Goal: Obtain resource: Download file/media

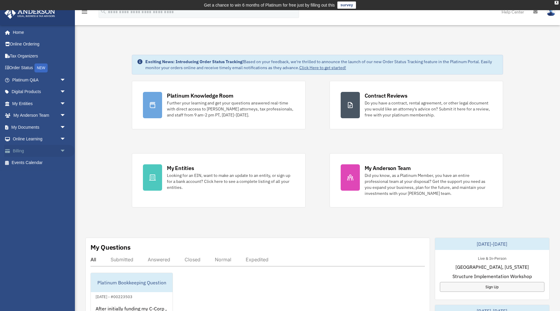
click at [62, 151] on span "arrow_drop_down" at bounding box center [66, 151] width 12 height 12
click at [62, 105] on span "arrow_drop_down" at bounding box center [66, 104] width 12 height 12
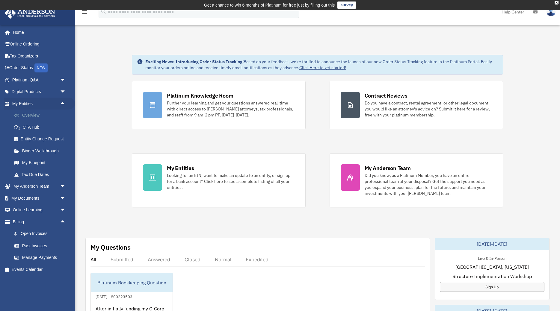
click at [39, 115] on link "Overview" at bounding box center [41, 116] width 67 height 12
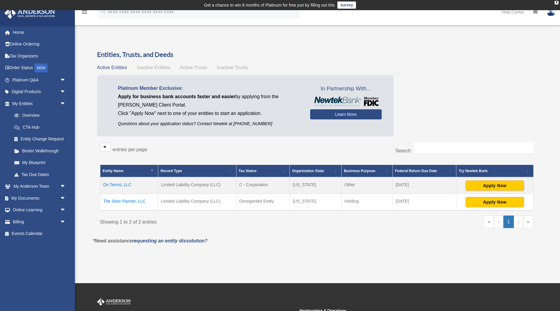
click at [127, 186] on td "On Terms, LLC" at bounding box center [129, 185] width 58 height 17
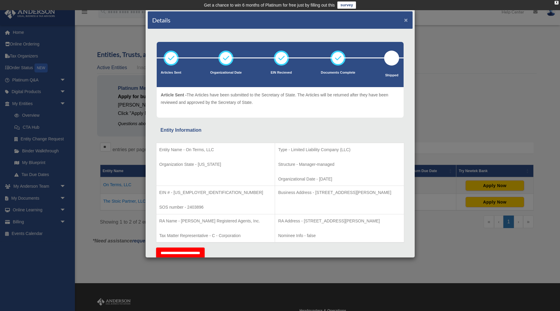
click at [408, 19] on button "×" at bounding box center [406, 20] width 4 height 6
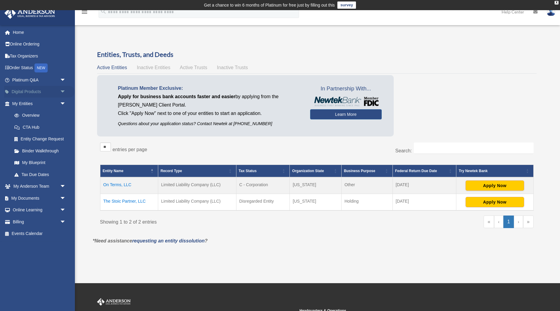
click at [62, 90] on span "arrow_drop_down" at bounding box center [66, 92] width 12 height 12
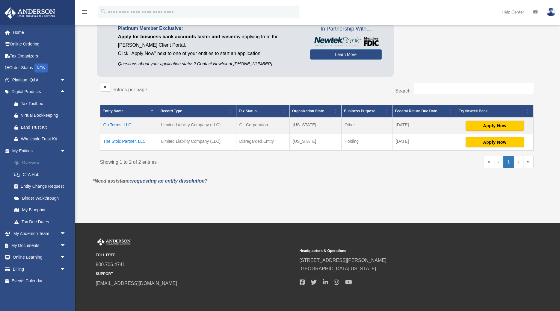
scroll to position [61, 0]
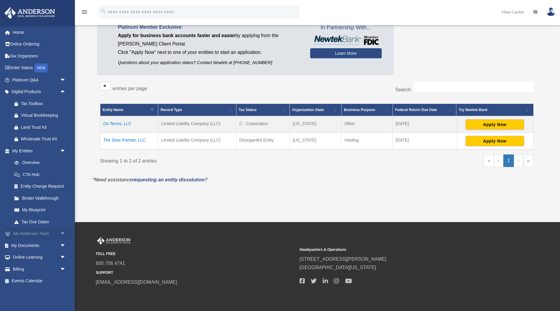
click at [64, 235] on span "arrow_drop_down" at bounding box center [66, 234] width 12 height 12
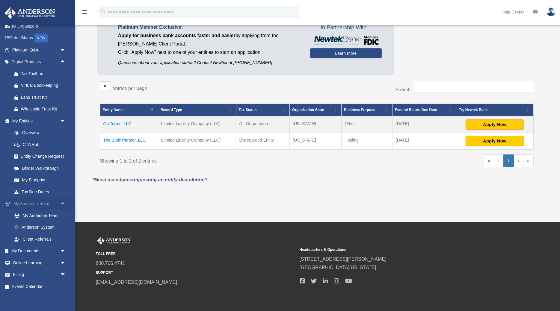
scroll to position [33, 0]
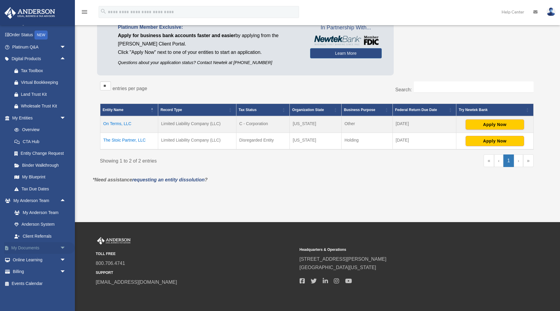
click at [63, 248] on span "arrow_drop_down" at bounding box center [66, 248] width 12 height 12
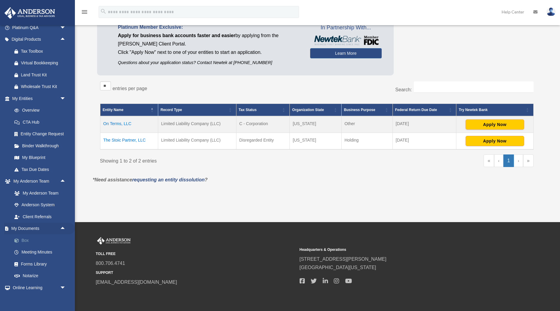
scroll to position [80, 0]
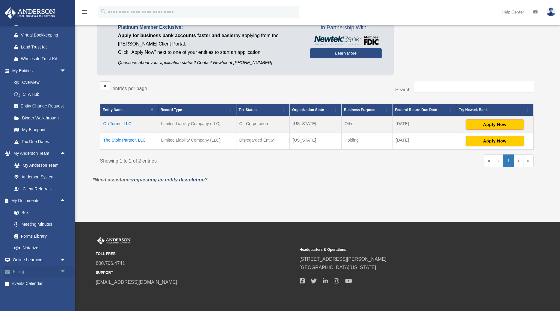
click at [65, 272] on span "arrow_drop_down" at bounding box center [66, 272] width 12 height 12
click at [22, 273] on link "Billing arrow_drop_up" at bounding box center [39, 272] width 71 height 12
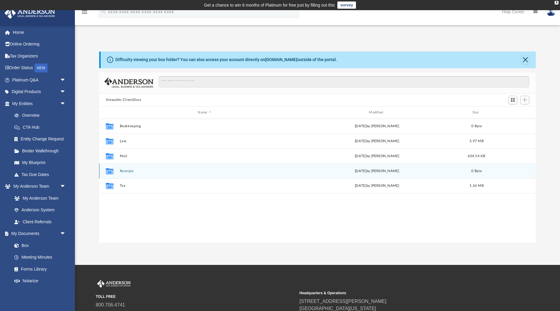
scroll to position [136, 437]
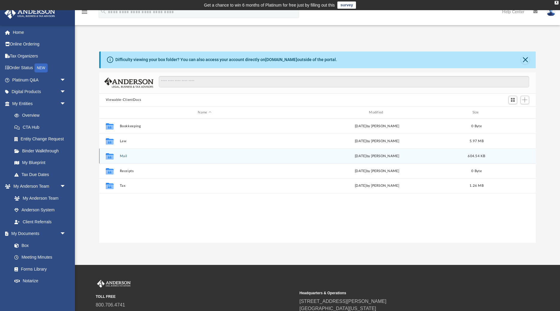
click at [124, 156] on button "Mail" at bounding box center [205, 156] width 170 height 4
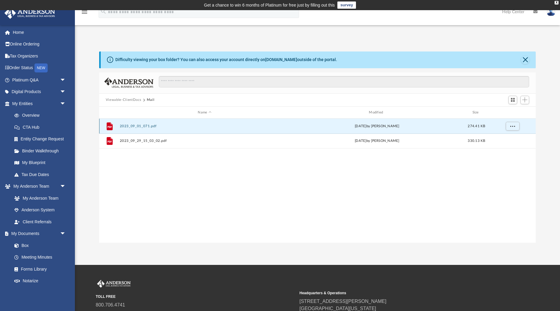
click at [146, 126] on button "2023_09_01_071.pdf" at bounding box center [205, 126] width 170 height 4
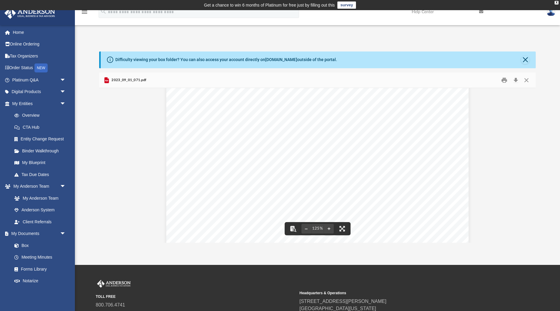
scroll to position [247, 0]
click at [527, 79] on button "Close" at bounding box center [526, 80] width 11 height 9
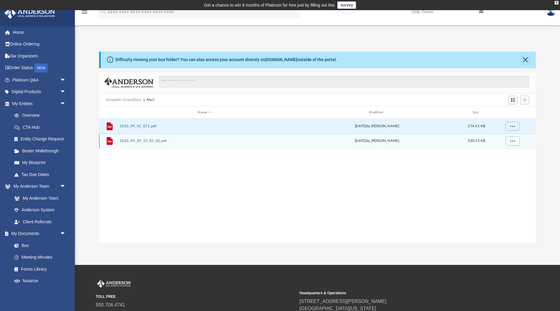
click at [149, 140] on button "2023_09_29_15_03_02.pdf" at bounding box center [205, 141] width 170 height 4
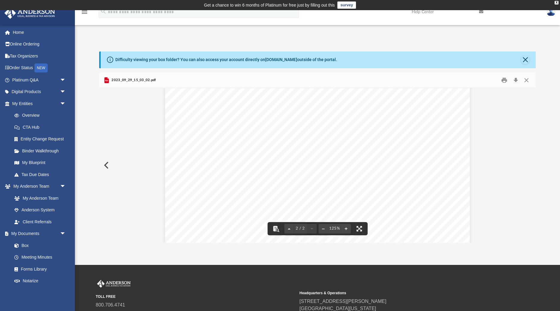
scroll to position [651, 0]
click at [528, 80] on button "Close" at bounding box center [526, 80] width 11 height 9
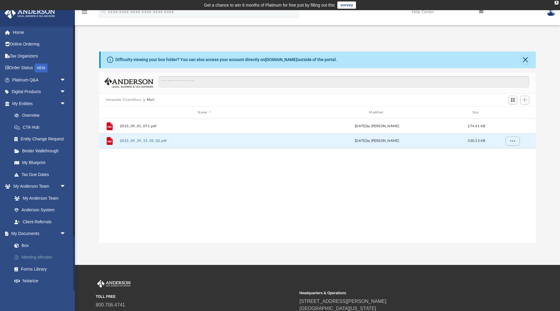
click at [45, 257] on link "Meeting Minutes" at bounding box center [41, 258] width 67 height 12
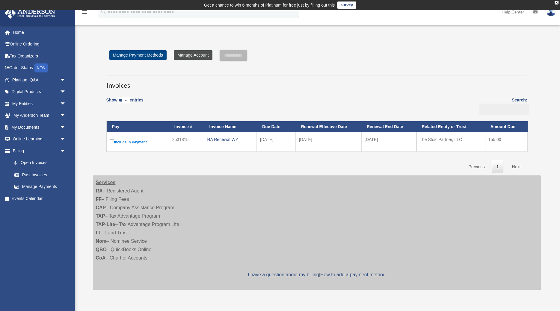
click at [194, 55] on link "Manage Account" at bounding box center [193, 55] width 38 height 10
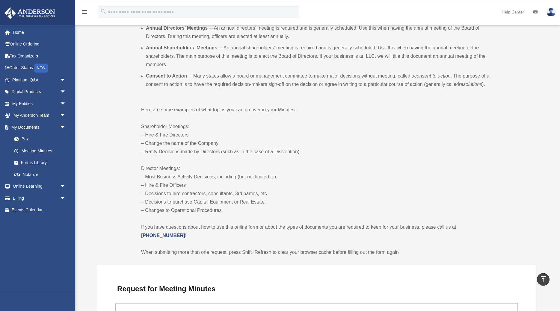
scroll to position [245, 0]
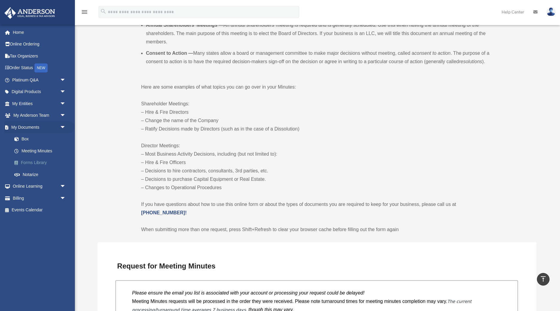
click at [38, 165] on link "Forms Library" at bounding box center [41, 163] width 67 height 12
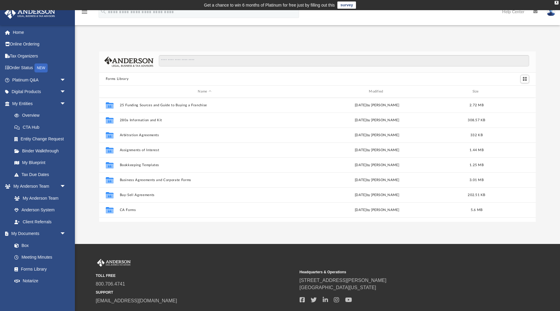
scroll to position [0, 0]
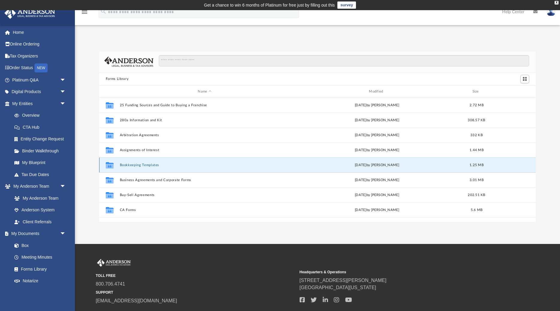
click at [150, 166] on button "Bookkeeping Templates" at bounding box center [205, 165] width 170 height 4
click at [153, 165] on button "Bookkeeping Templates" at bounding box center [205, 165] width 170 height 4
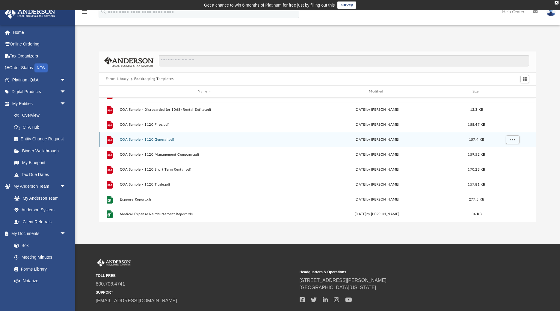
scroll to position [41, 0]
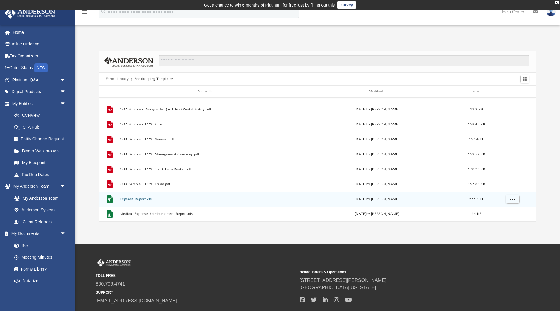
click at [145, 198] on button "Expense Report.xls" at bounding box center [205, 199] width 170 height 4
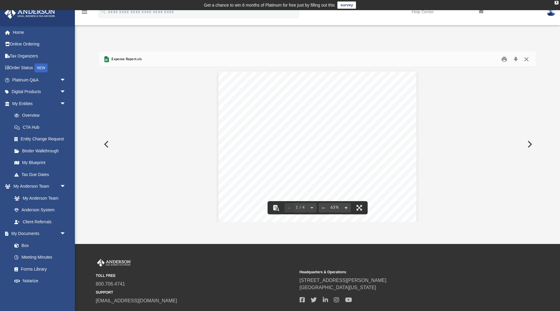
click at [527, 60] on button "Close" at bounding box center [526, 59] width 11 height 9
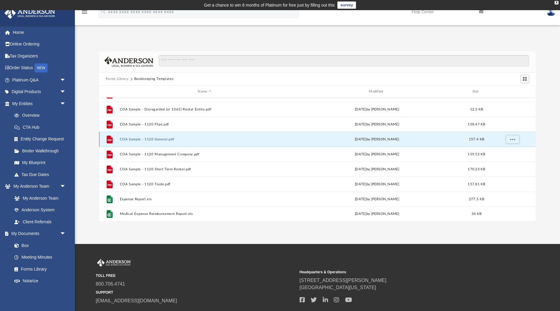
click at [166, 138] on button "COA Sample - 1120 General.pdf" at bounding box center [205, 140] width 170 height 4
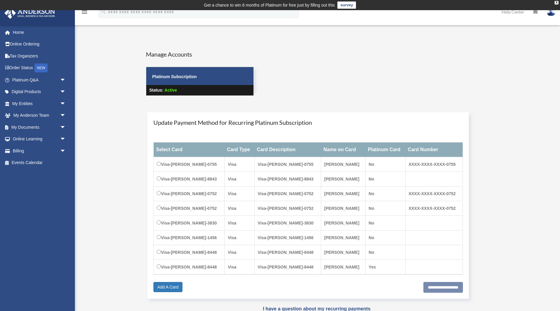
click at [552, 15] on img at bounding box center [551, 11] width 9 height 9
click at [466, 29] on link "My Profile" at bounding box center [461, 28] width 60 height 12
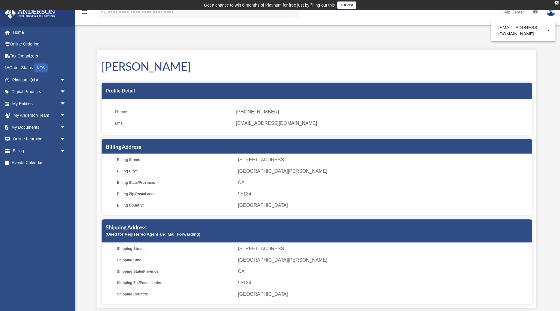
click at [455, 41] on div "My Profile date_range Published on Last updated [DATE] [DATE] by [PERSON_NAME] …" at bounding box center [318, 178] width 462 height 276
click at [253, 157] on span "[STREET_ADDRESS]" at bounding box center [384, 160] width 292 height 8
click at [86, 14] on icon "menu" at bounding box center [84, 11] width 7 height 7
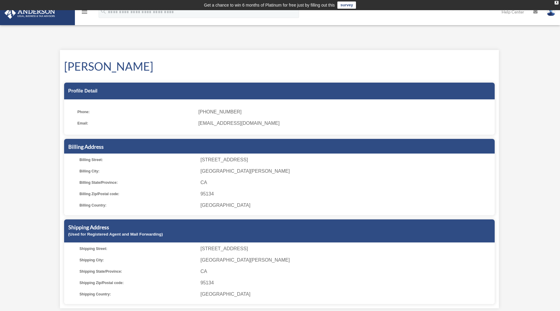
click at [86, 14] on icon "menu" at bounding box center [84, 11] width 7 height 7
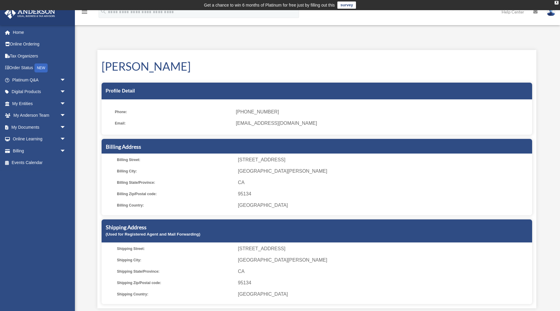
click at [468, 56] on div "[PERSON_NAME] Profile Detail Phone: [PHONE_NUMBER] Email: [EMAIL_ADDRESS][DOMAI…" at bounding box center [316, 179] width 439 height 259
click at [556, 2] on div "X" at bounding box center [557, 3] width 4 height 4
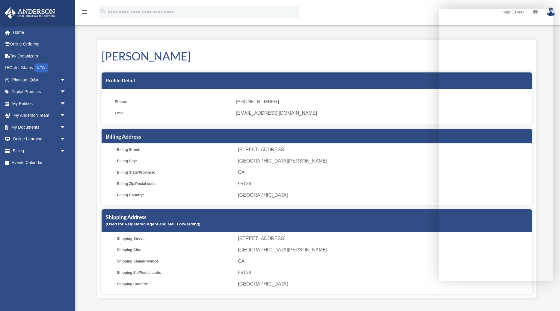
click at [383, 41] on div "[PERSON_NAME] Profile Detail Phone: [PHONE_NUMBER] Email: [EMAIL_ADDRESS][DOMAI…" at bounding box center [316, 169] width 439 height 259
